Goal: Information Seeking & Learning: Learn about a topic

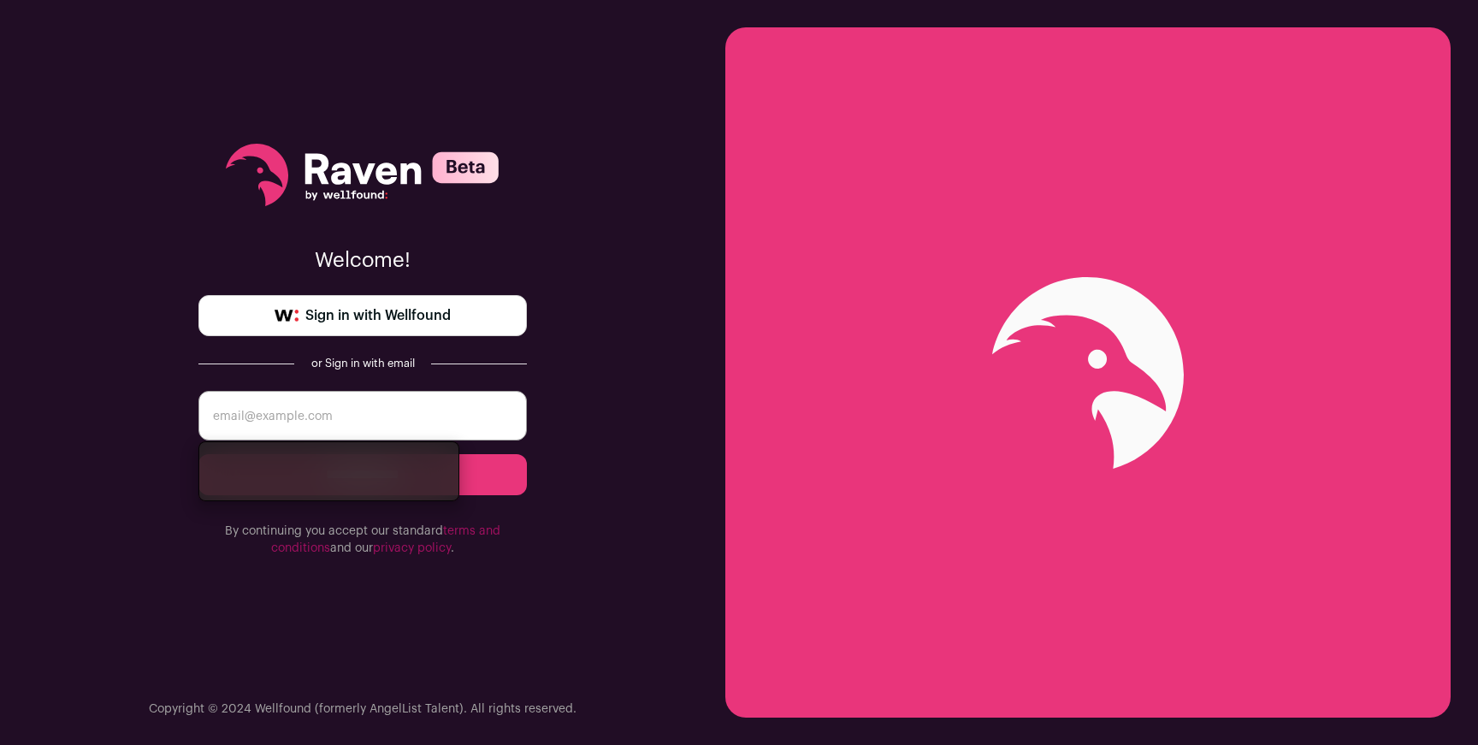
type input "nickjvm@gmail.com"
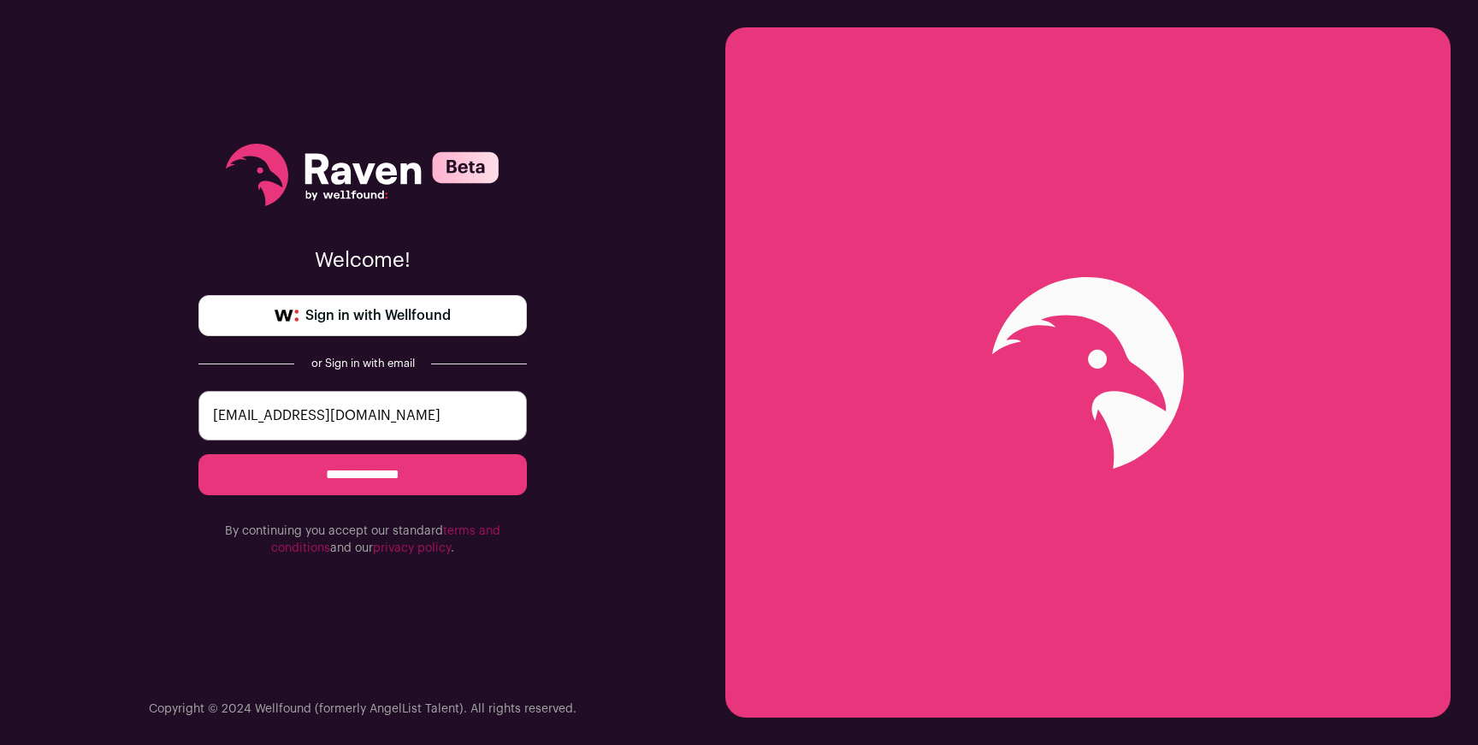
click at [300, 477] on input "**********" at bounding box center [362, 474] width 328 height 41
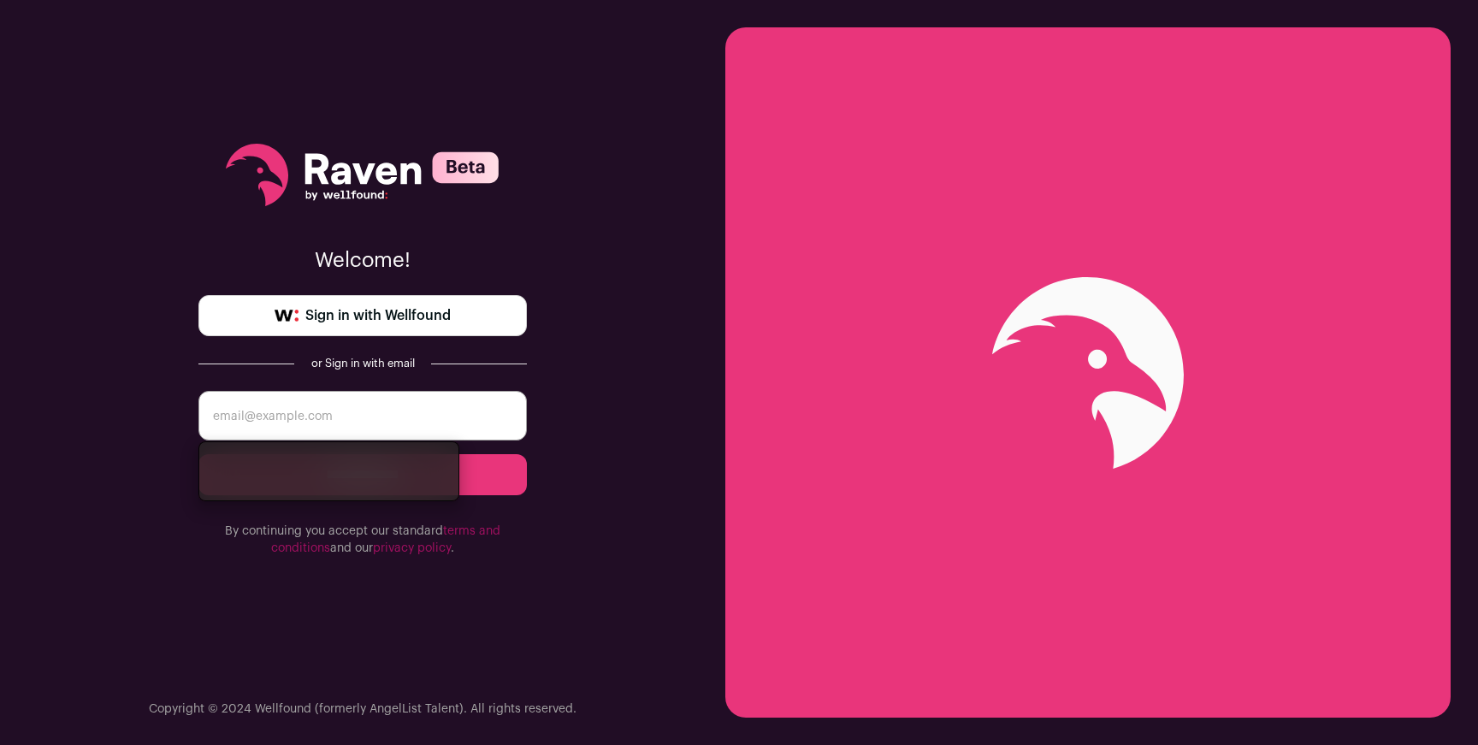
click at [21, 379] on div "**********" at bounding box center [362, 372] width 725 height 745
click at [244, 425] on input "email" at bounding box center [362, 416] width 328 height 50
type input "nickjvm@gmail.com"
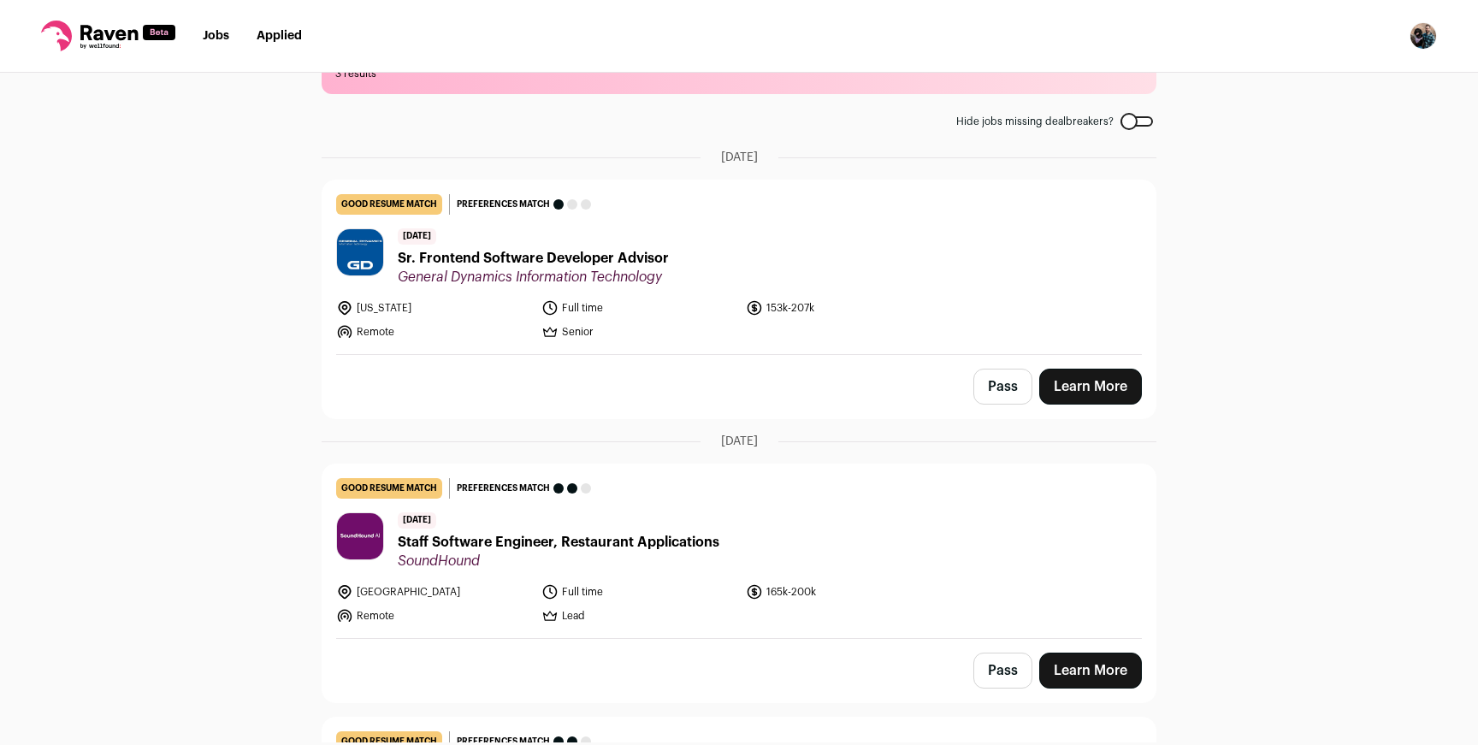
scroll to position [62, 0]
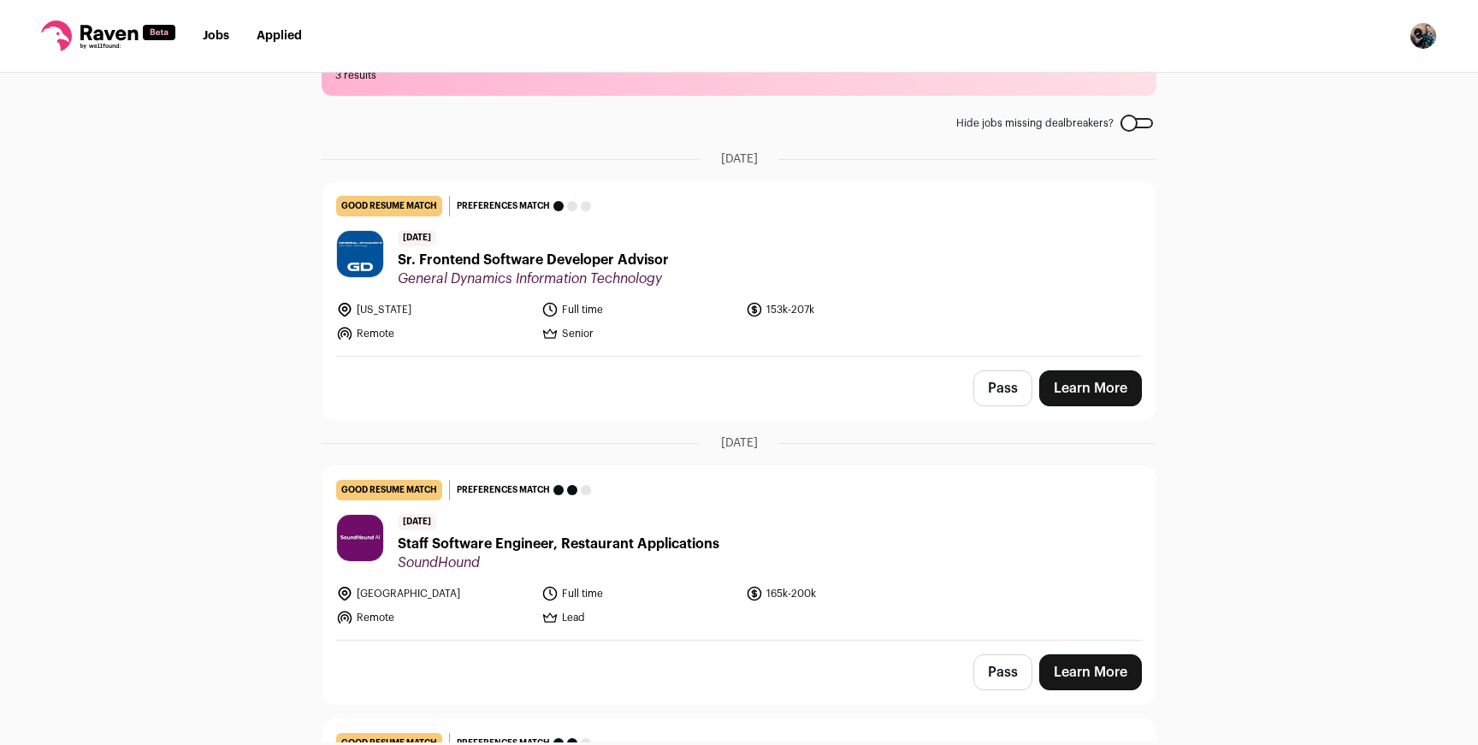
click at [435, 266] on span "Sr. Frontend Software Developer Advisor" at bounding box center [533, 260] width 271 height 21
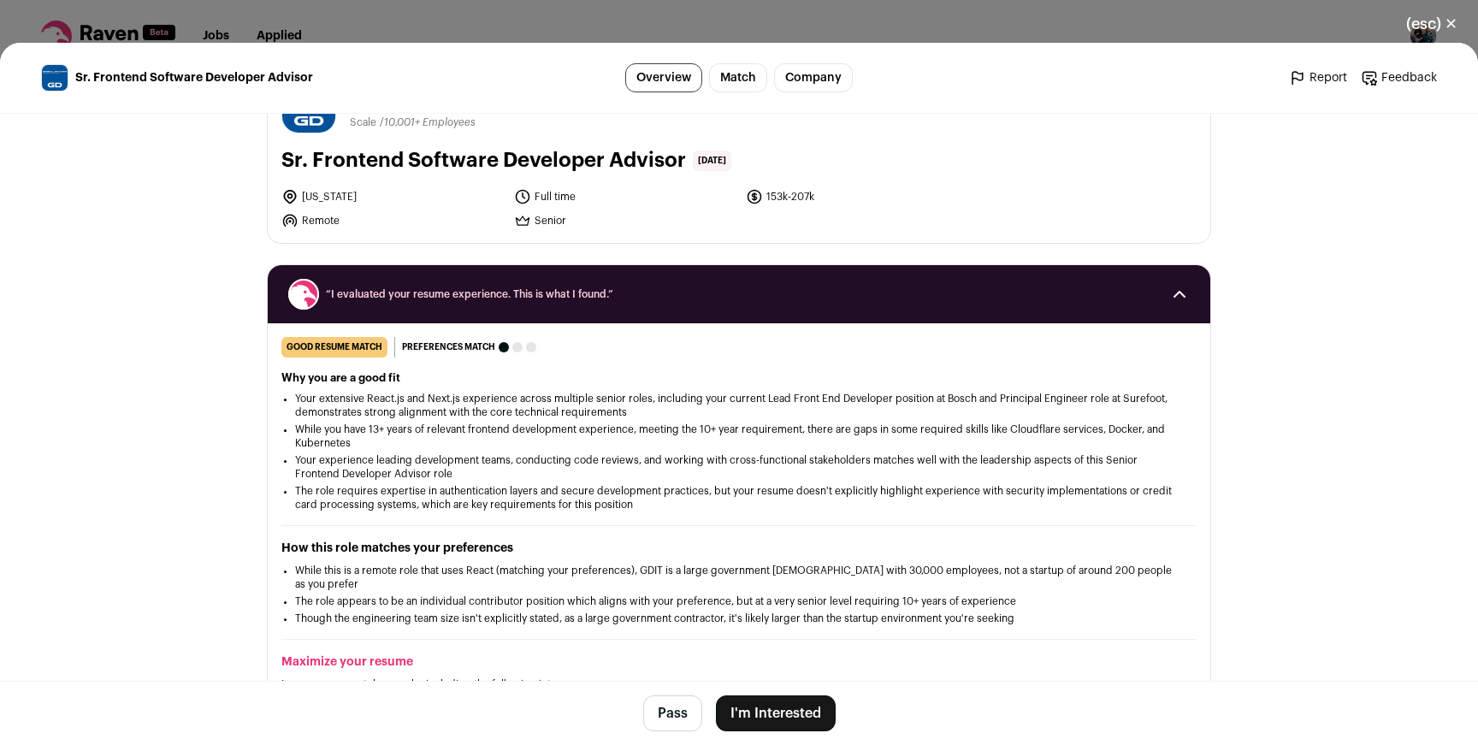
scroll to position [0, 0]
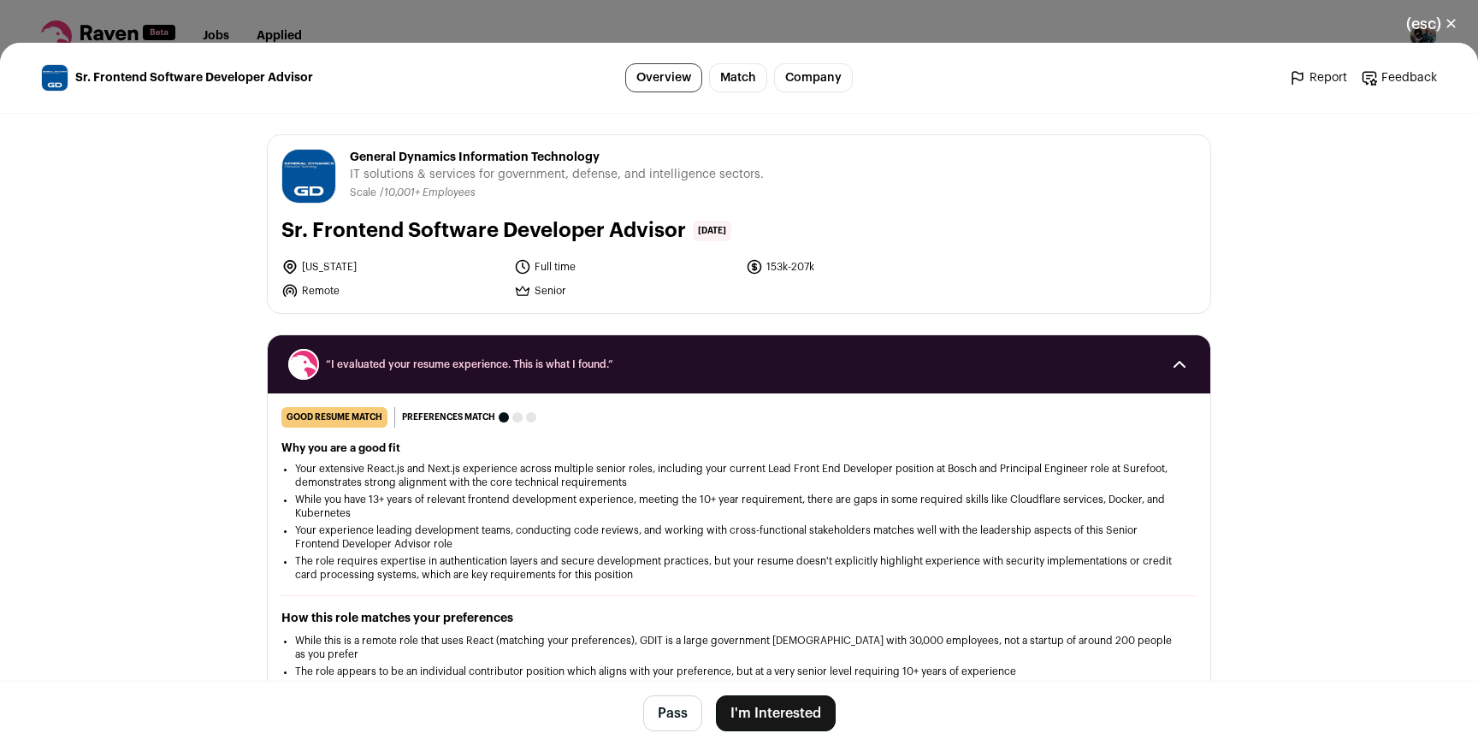
click at [396, 354] on h2 "“I evaluated your resume experience. This is what I found.”" at bounding box center [738, 364] width 901 height 31
click at [396, 369] on span "“I evaluated your resume experience. This is what I found.”" at bounding box center [739, 364] width 826 height 14
click at [1456, 17] on button "(esc) ✕" at bounding box center [1431, 24] width 92 height 38
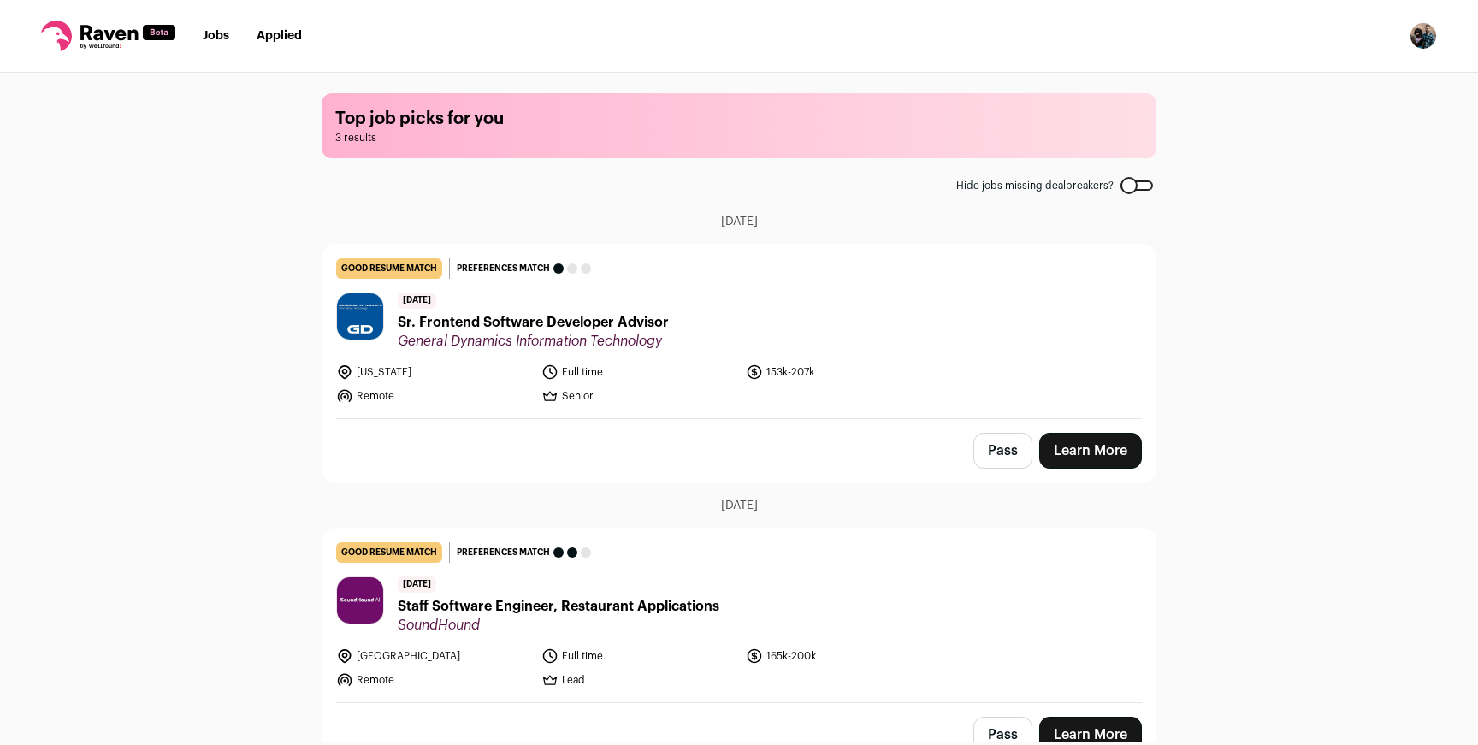
click at [203, 44] on nav "Jobs Applied Settings Notifications Preferences Resume FAQs Logout" at bounding box center [739, 36] width 1478 height 73
click at [210, 41] on link "Jobs" at bounding box center [216, 36] width 27 height 12
